Goal: Information Seeking & Learning: Learn about a topic

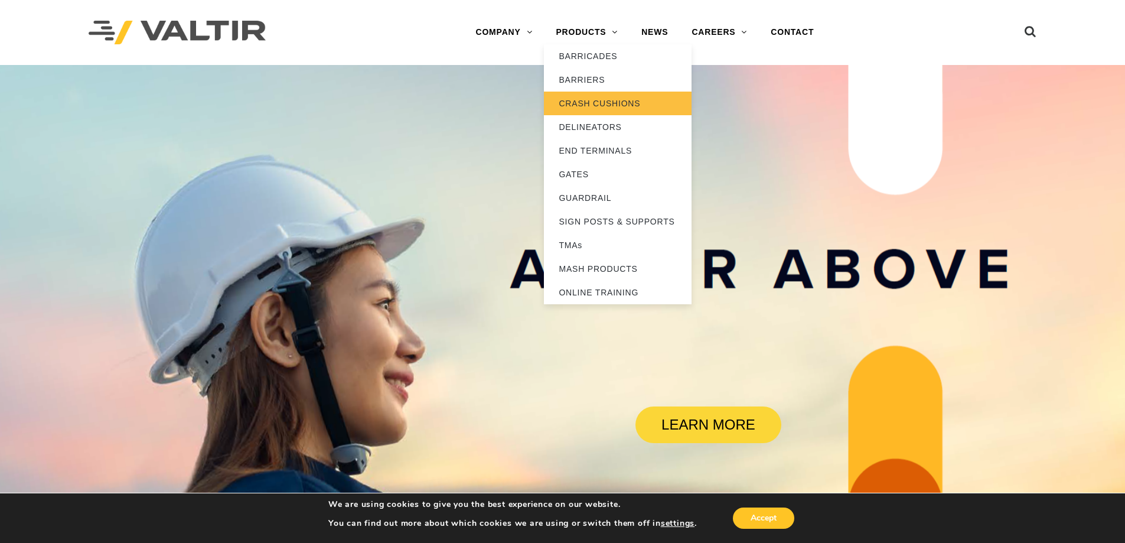
click at [591, 94] on link "CRASH CUSHIONS" at bounding box center [618, 104] width 148 height 24
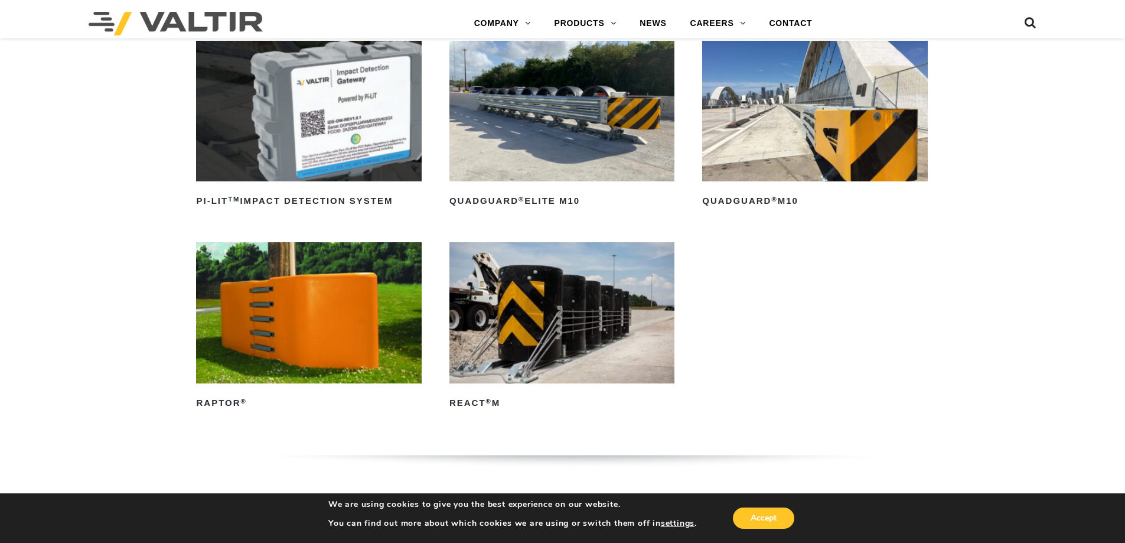
scroll to position [236, 0]
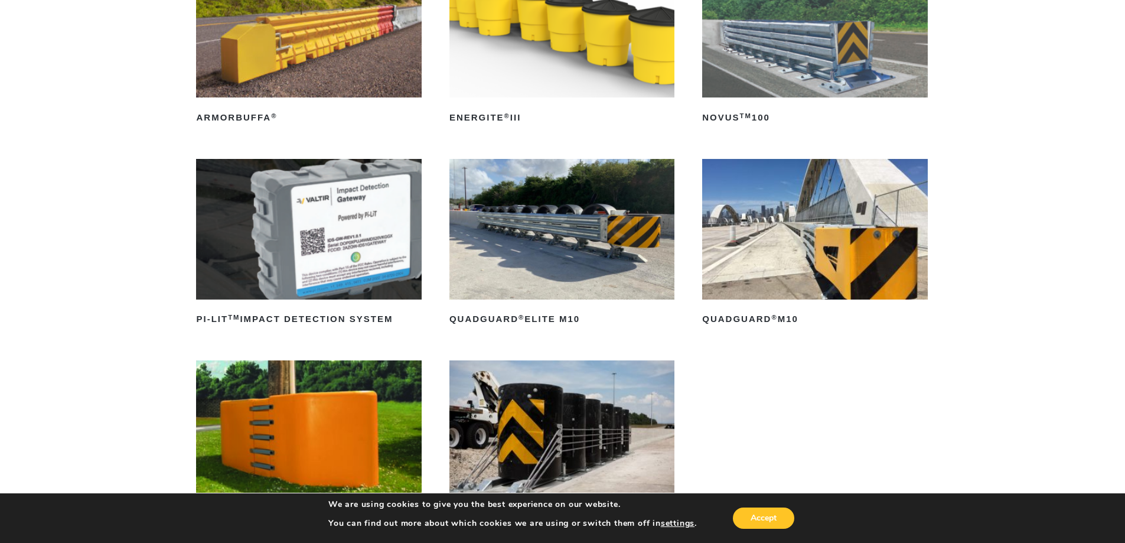
click at [668, 244] on img at bounding box center [561, 229] width 225 height 141
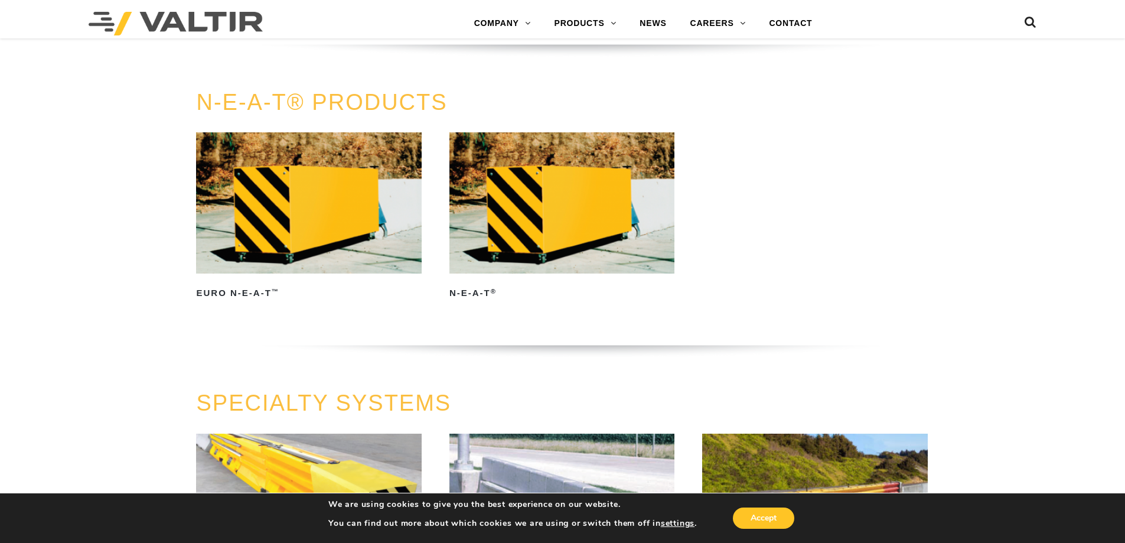
scroll to position [3071, 0]
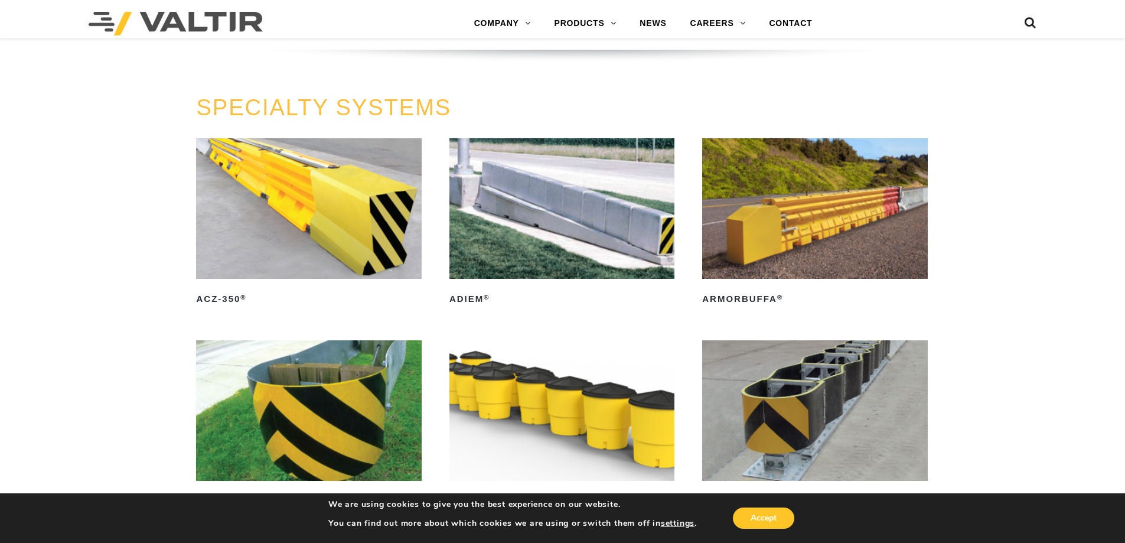
click at [298, 218] on img at bounding box center [308, 208] width 225 height 141
